Goal: Check status

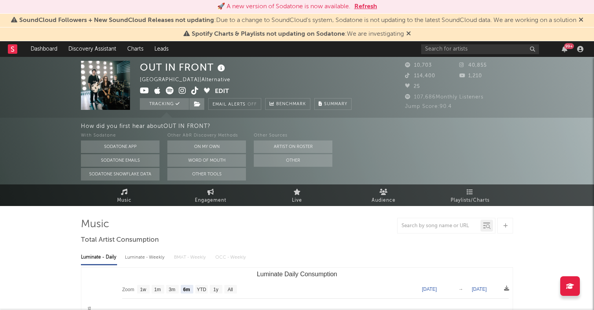
click at [182, 86] on div "OUT IN FRONT United States | Alternative Edit Tracking Email Alerts Off Benchma…" at bounding box center [246, 85] width 212 height 49
click at [183, 92] on icon at bounding box center [182, 91] width 7 height 8
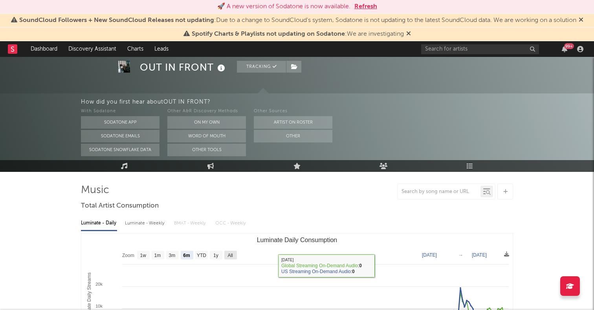
click at [231, 259] on rect "Luminate Daily Consumption" at bounding box center [230, 255] width 13 height 9
select select "All"
type input "2024-04-07"
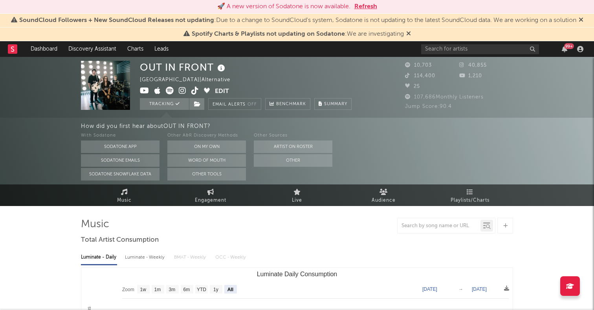
click at [180, 90] on icon at bounding box center [182, 91] width 7 height 8
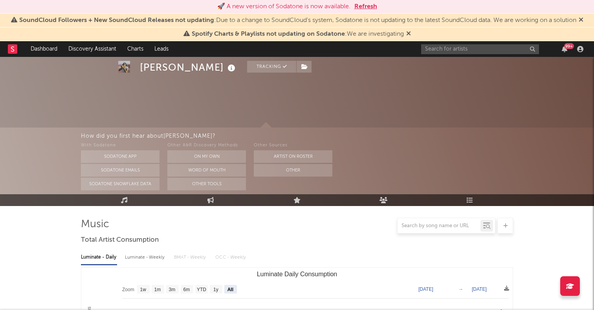
select select "All"
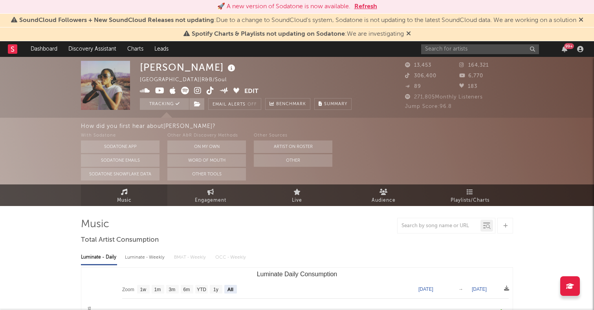
click at [135, 196] on link "Music" at bounding box center [124, 196] width 86 height 22
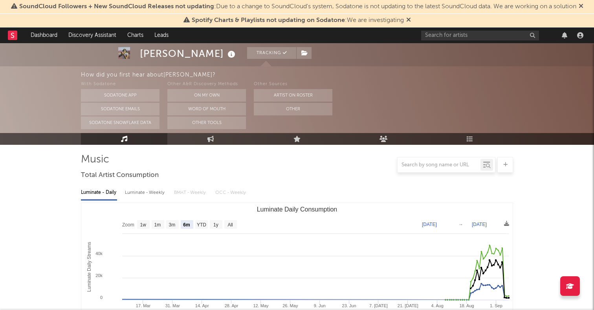
scroll to position [72, 0]
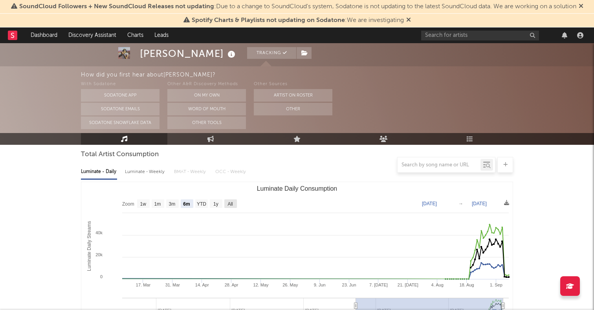
click at [231, 203] on text "All" at bounding box center [230, 205] width 5 height 6
select select "All"
type input "[DATE]"
